Goal: Transaction & Acquisition: Purchase product/service

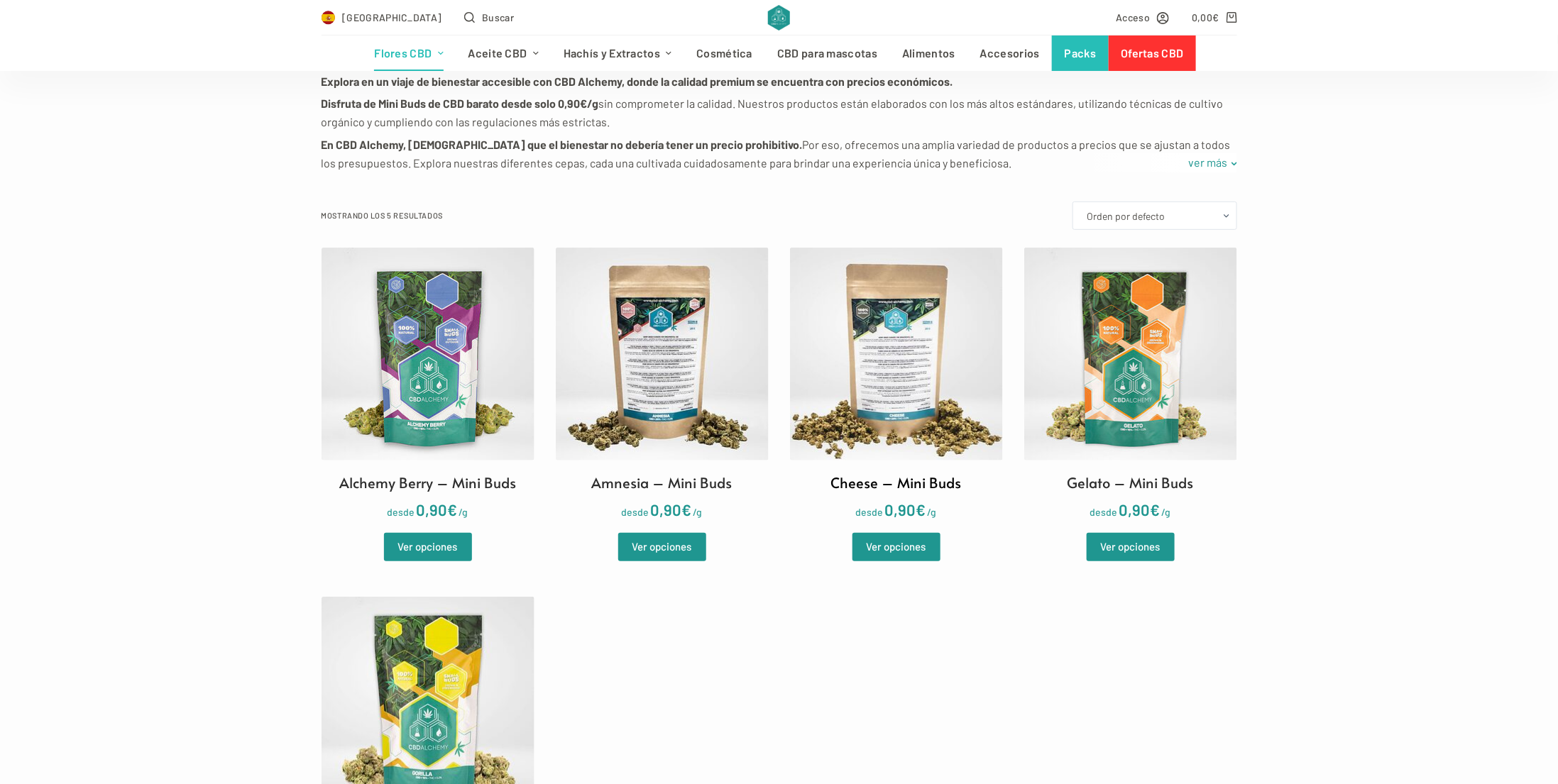
scroll to position [284, 0]
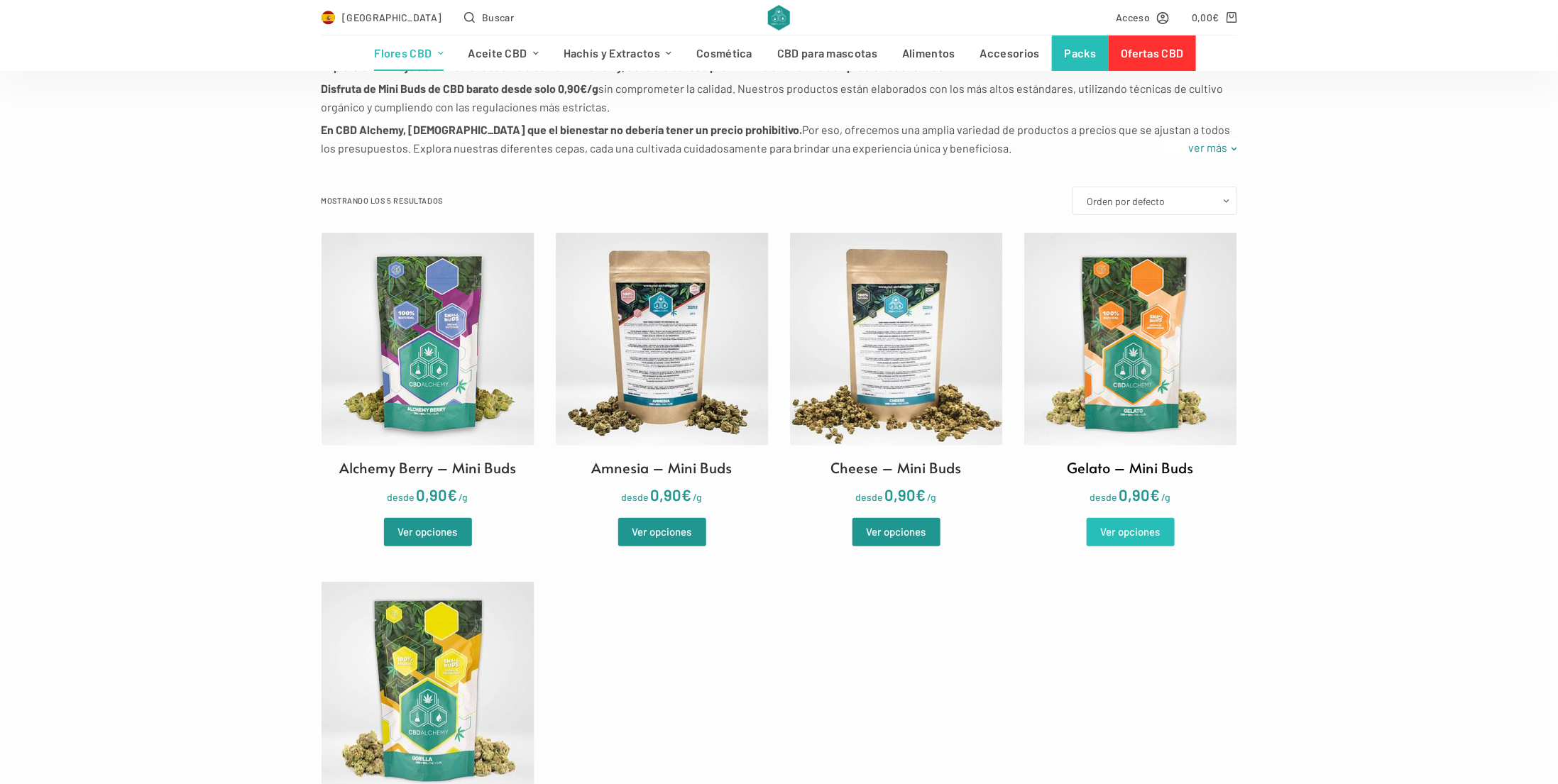
click at [1153, 530] on link "Ver opciones" at bounding box center [1131, 532] width 88 height 29
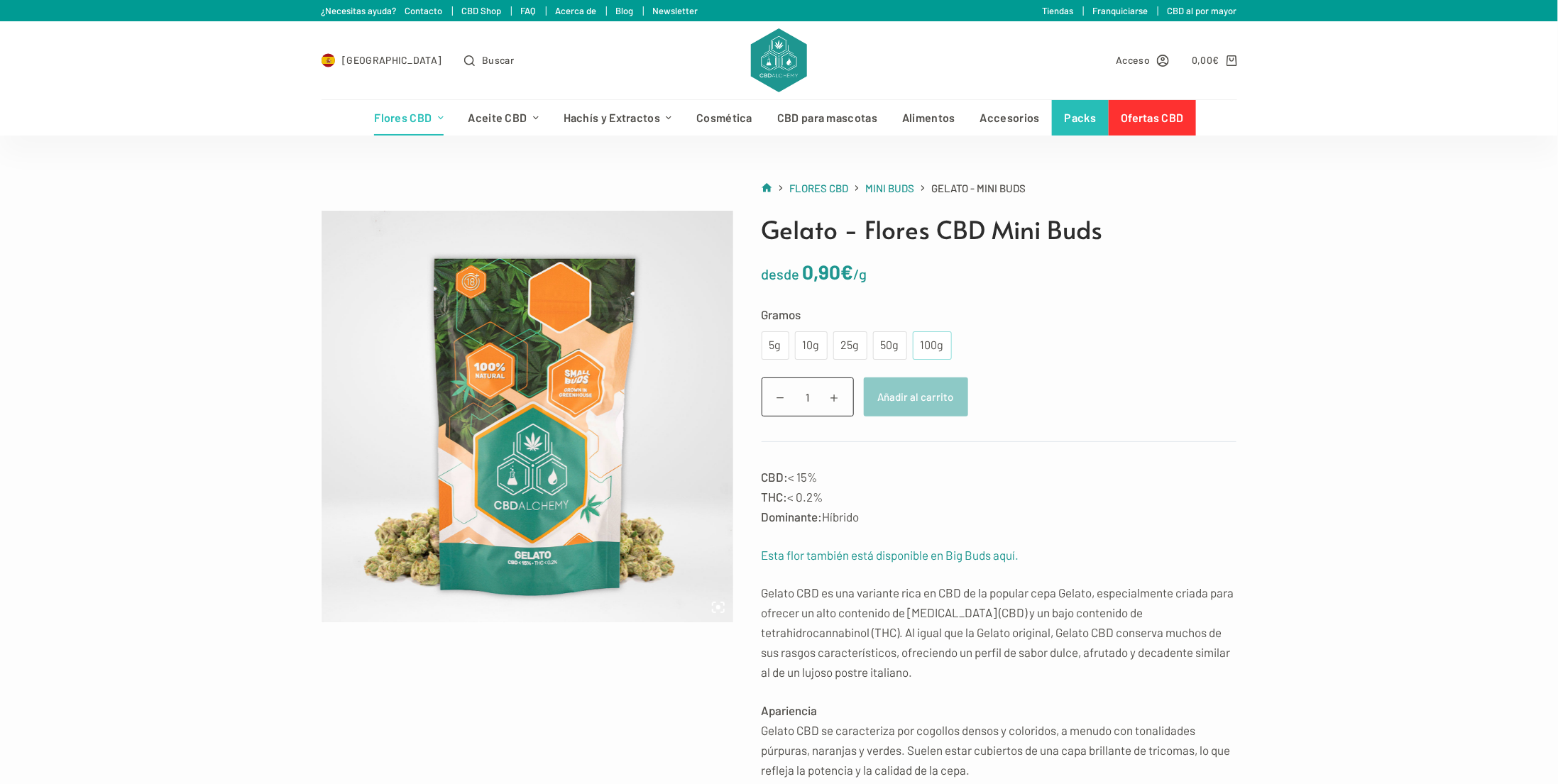
click at [929, 351] on div "100g" at bounding box center [932, 345] width 22 height 18
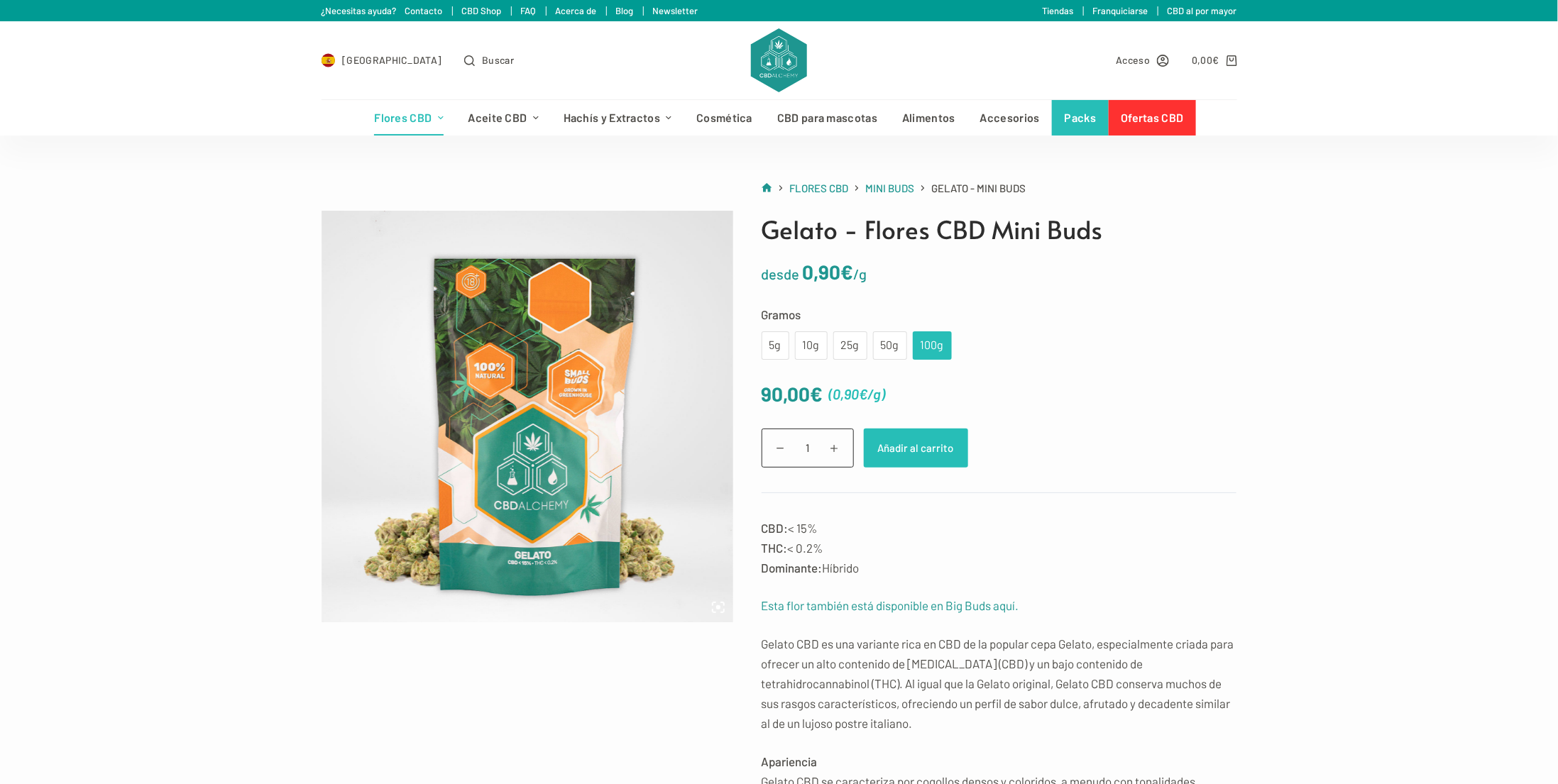
click at [942, 453] on button "Añadir al carrito" at bounding box center [916, 448] width 104 height 39
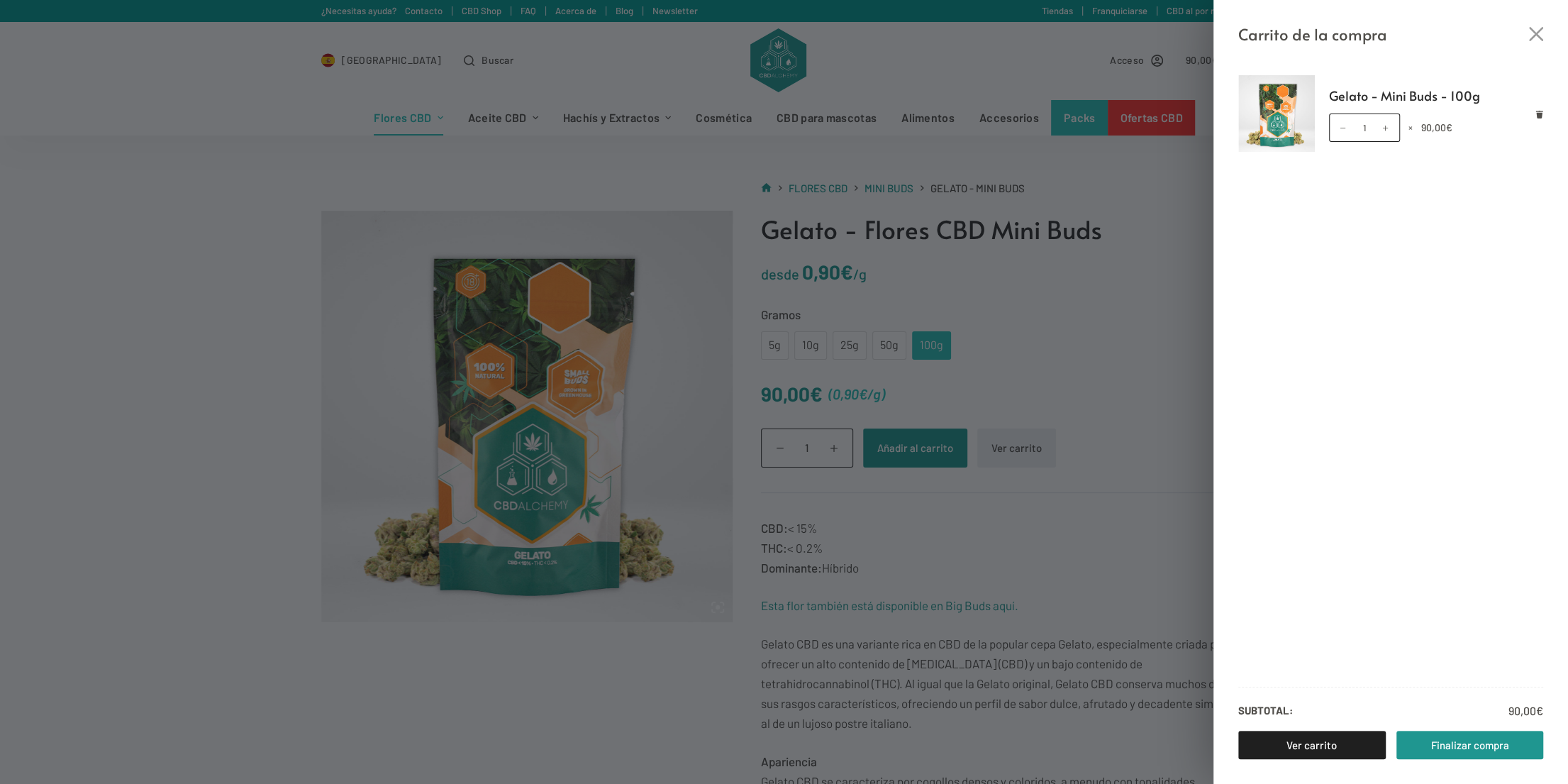
drag, startPoint x: 1103, startPoint y: 346, endPoint x: 1093, endPoint y: 343, distance: 10.4
click at [1102, 347] on div "Carrito de la compra Gelato - Mini Buds - 100g Gelato - Mini Buds - 100g cantid…" at bounding box center [784, 392] width 1568 height 784
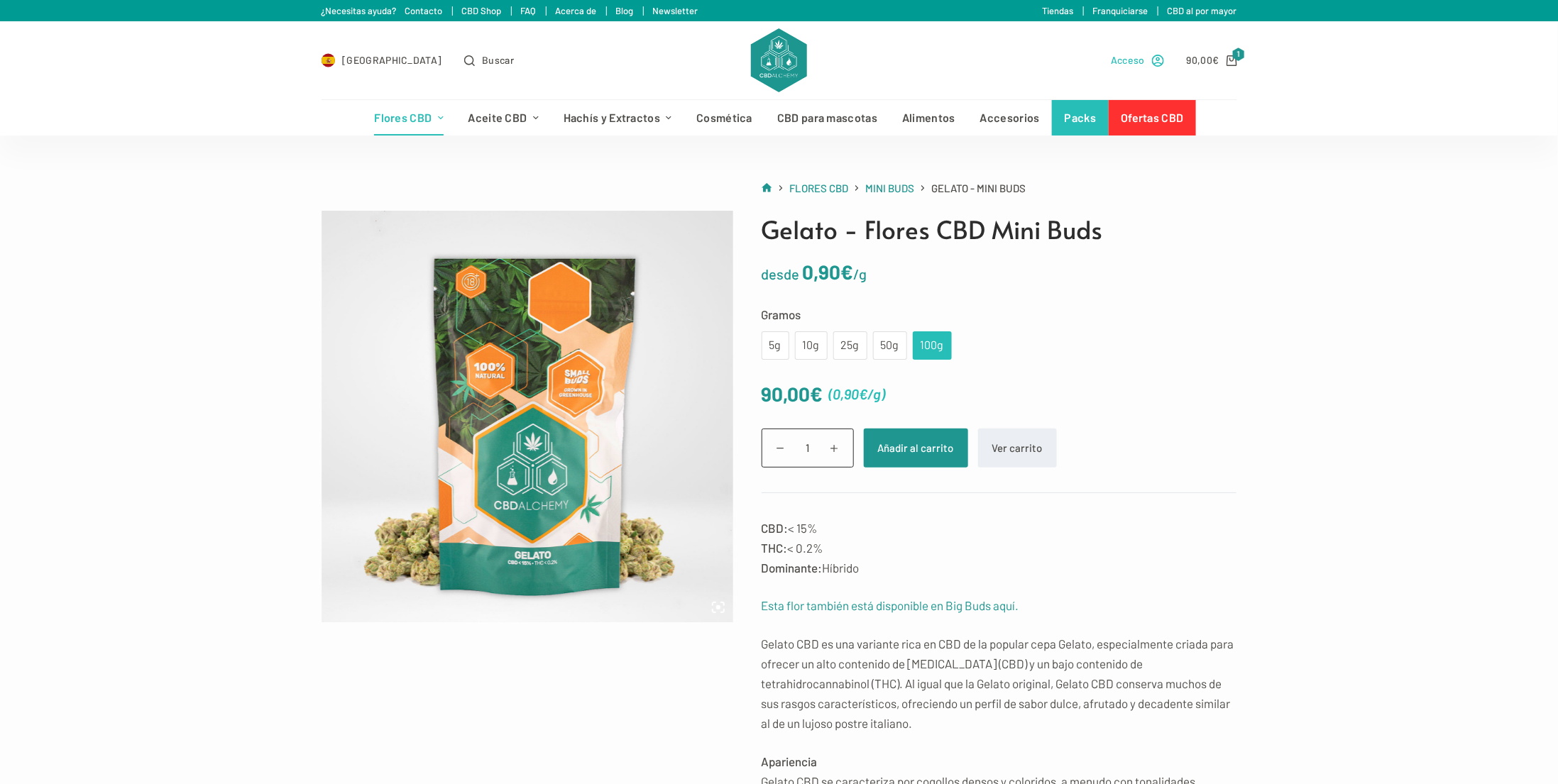
click at [1117, 53] on span "Acceso" at bounding box center [1128, 60] width 34 height 16
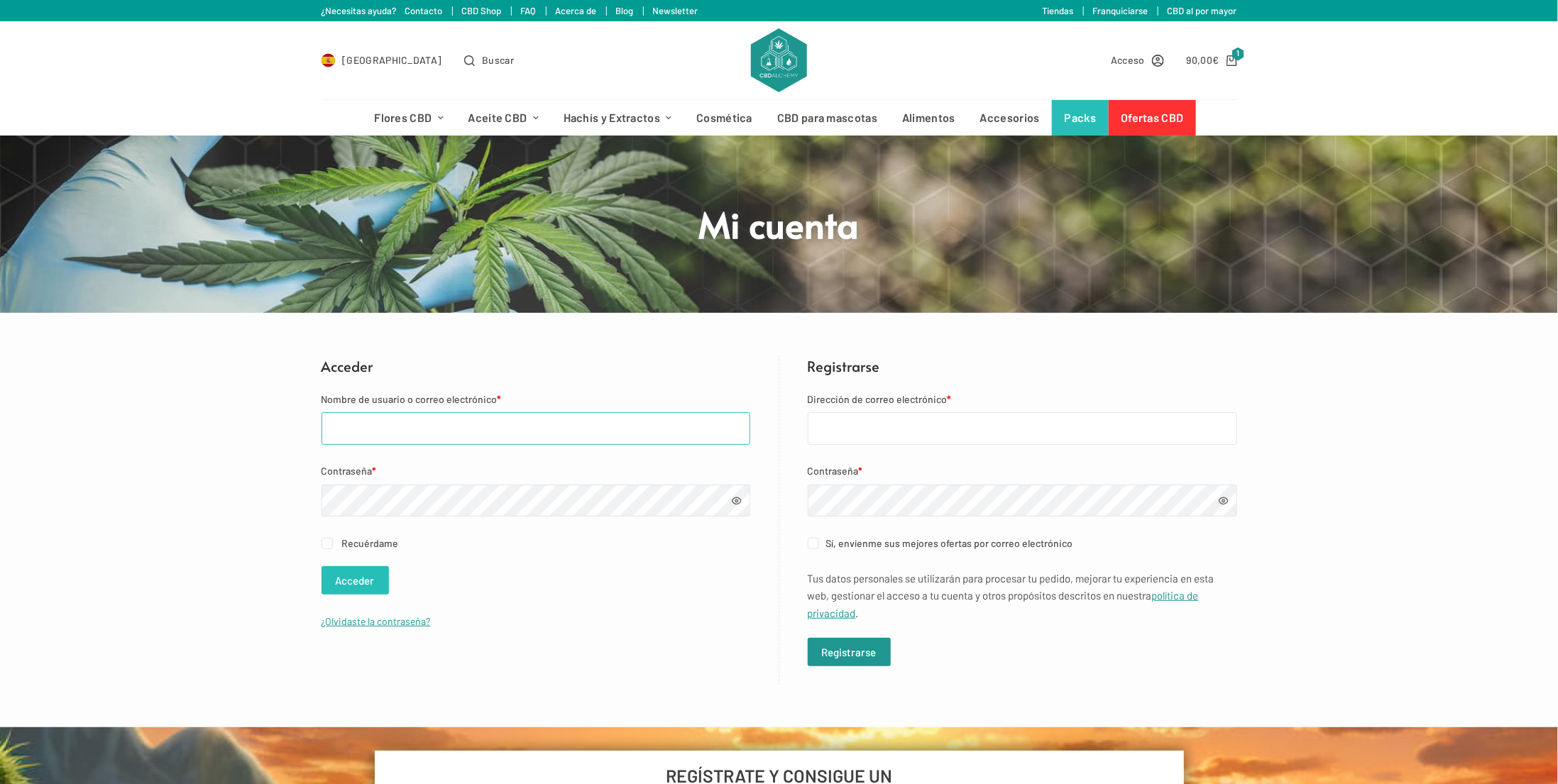
type input "catalaneta_xsempre@hotmail.com"
click at [374, 582] on button "Acceder" at bounding box center [355, 580] width 68 height 29
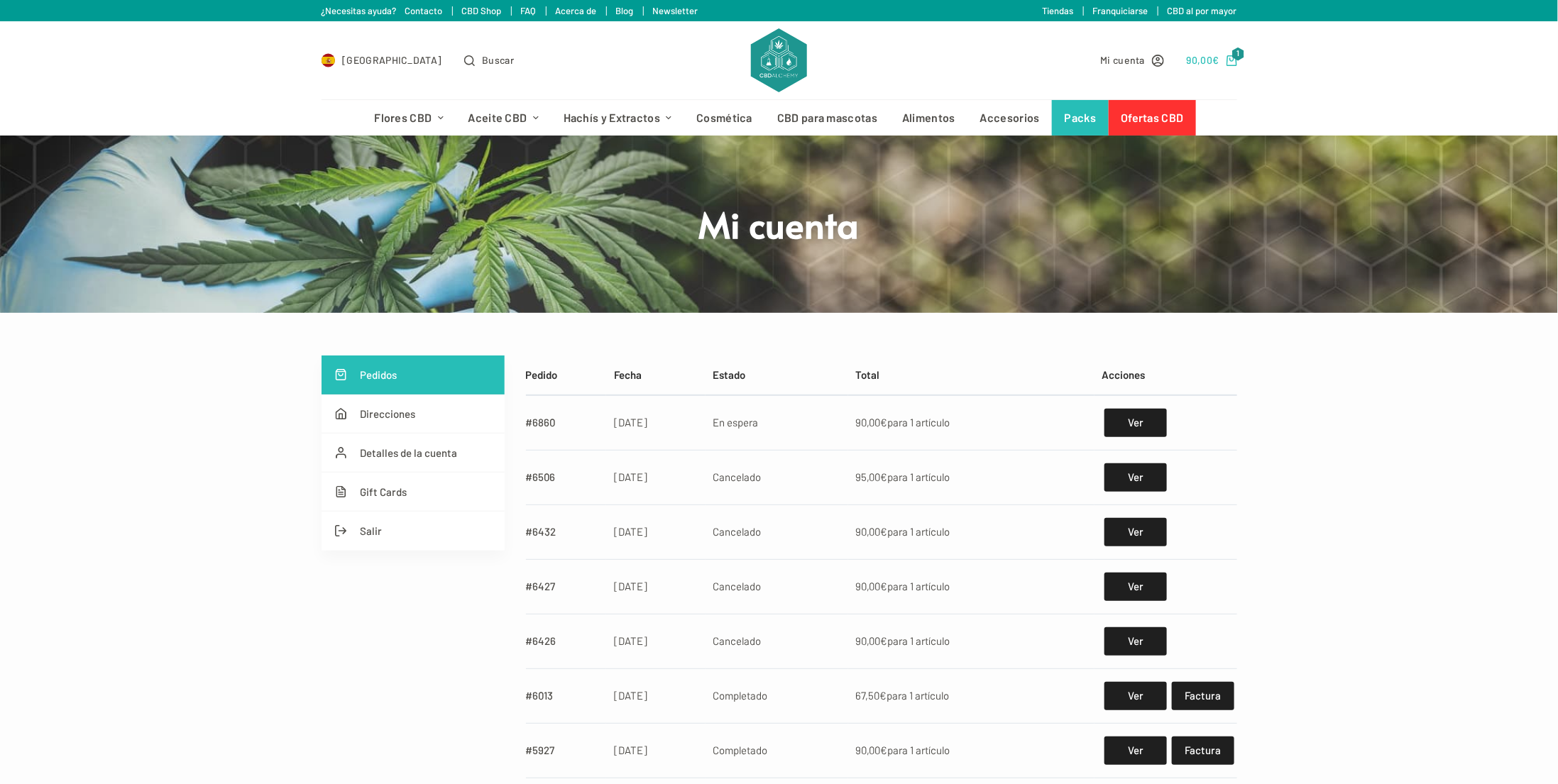
click at [1213, 59] on span "€" at bounding box center [1215, 60] width 7 height 12
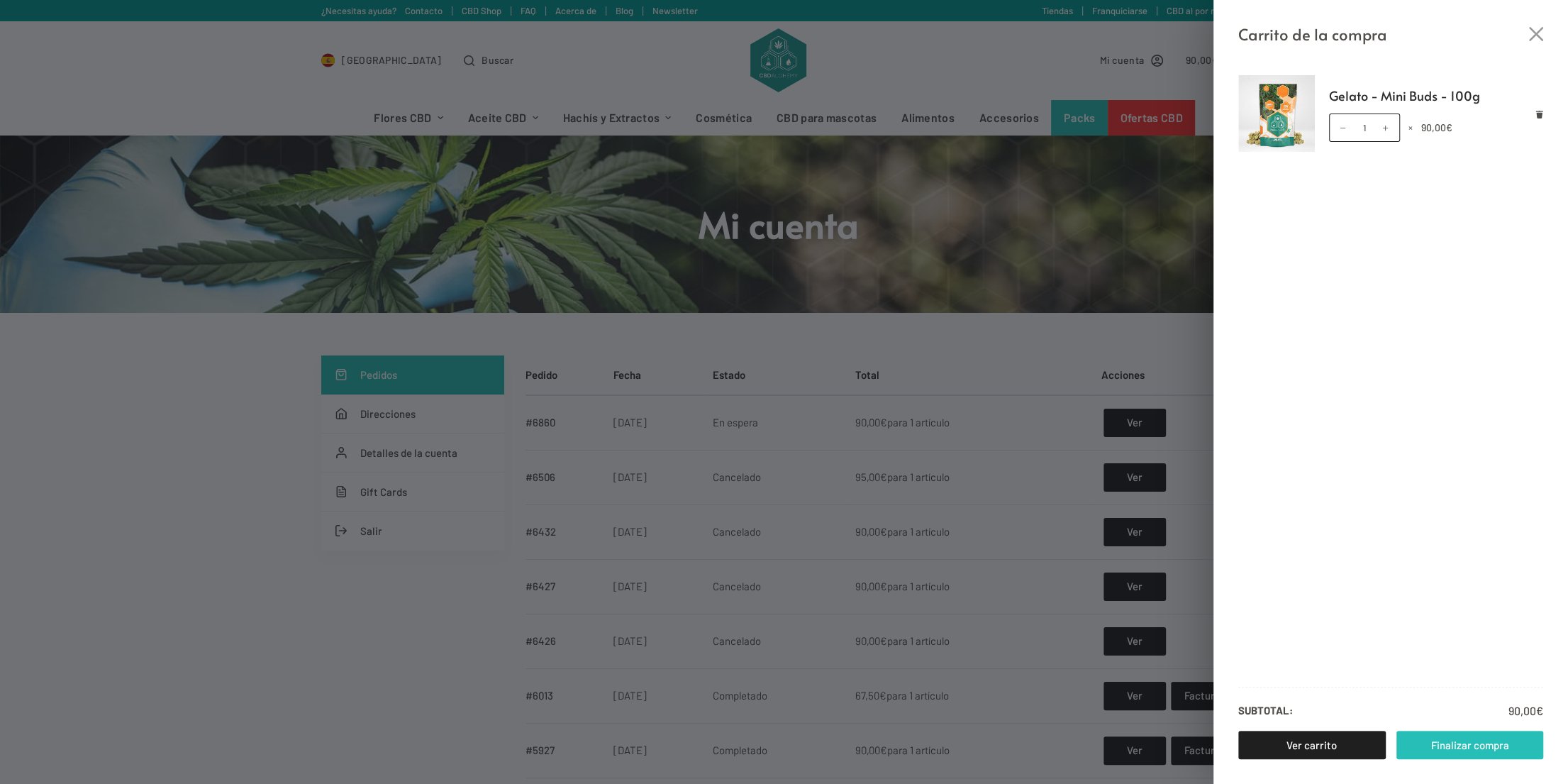
click at [1428, 743] on link "Finalizar compra" at bounding box center [1470, 745] width 148 height 29
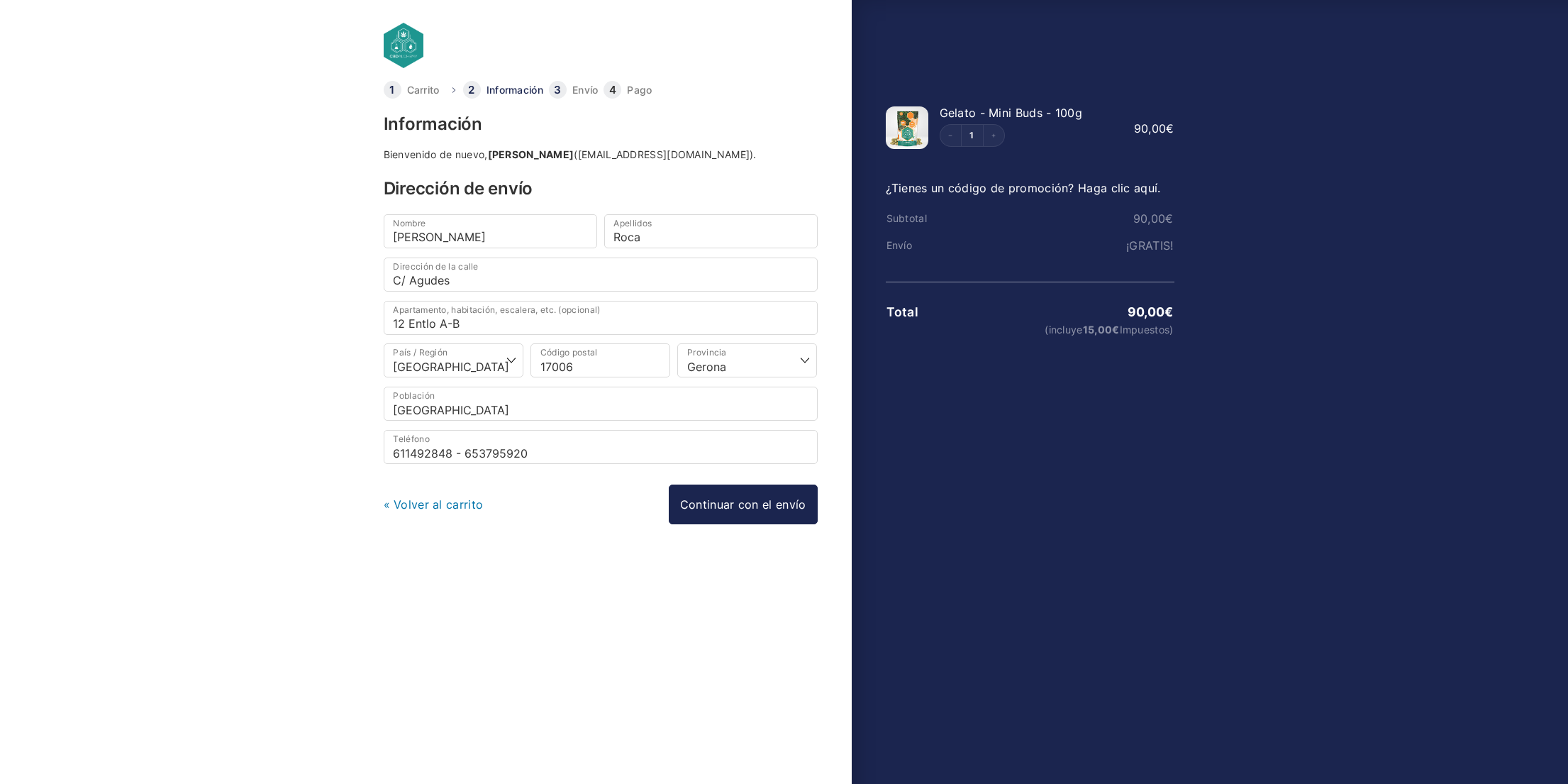
select select "GI"
click at [751, 504] on link "Continuar con el envío" at bounding box center [743, 505] width 149 height 40
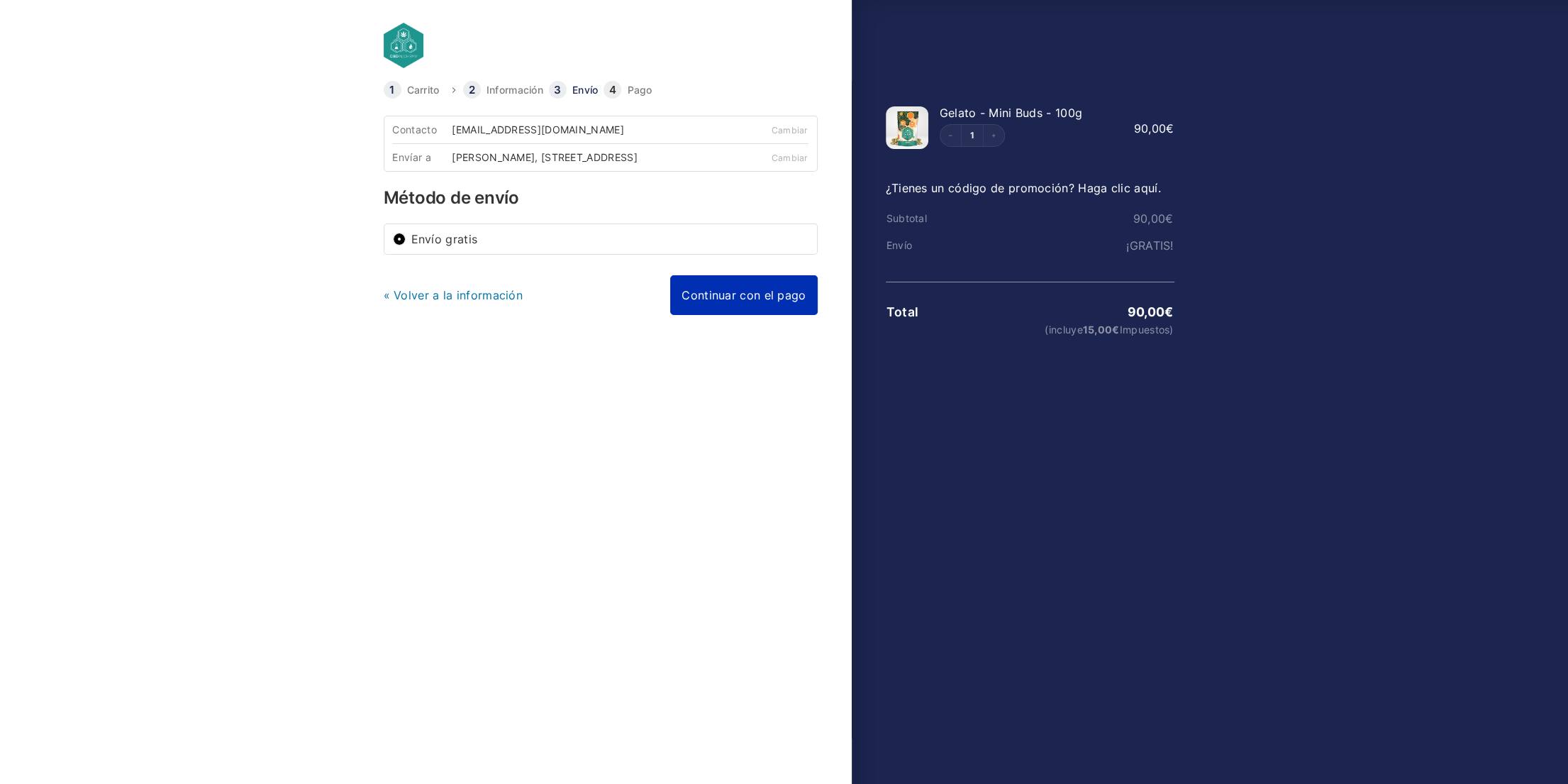
click at [715, 297] on link "Continuar con el pago" at bounding box center [744, 295] width 147 height 40
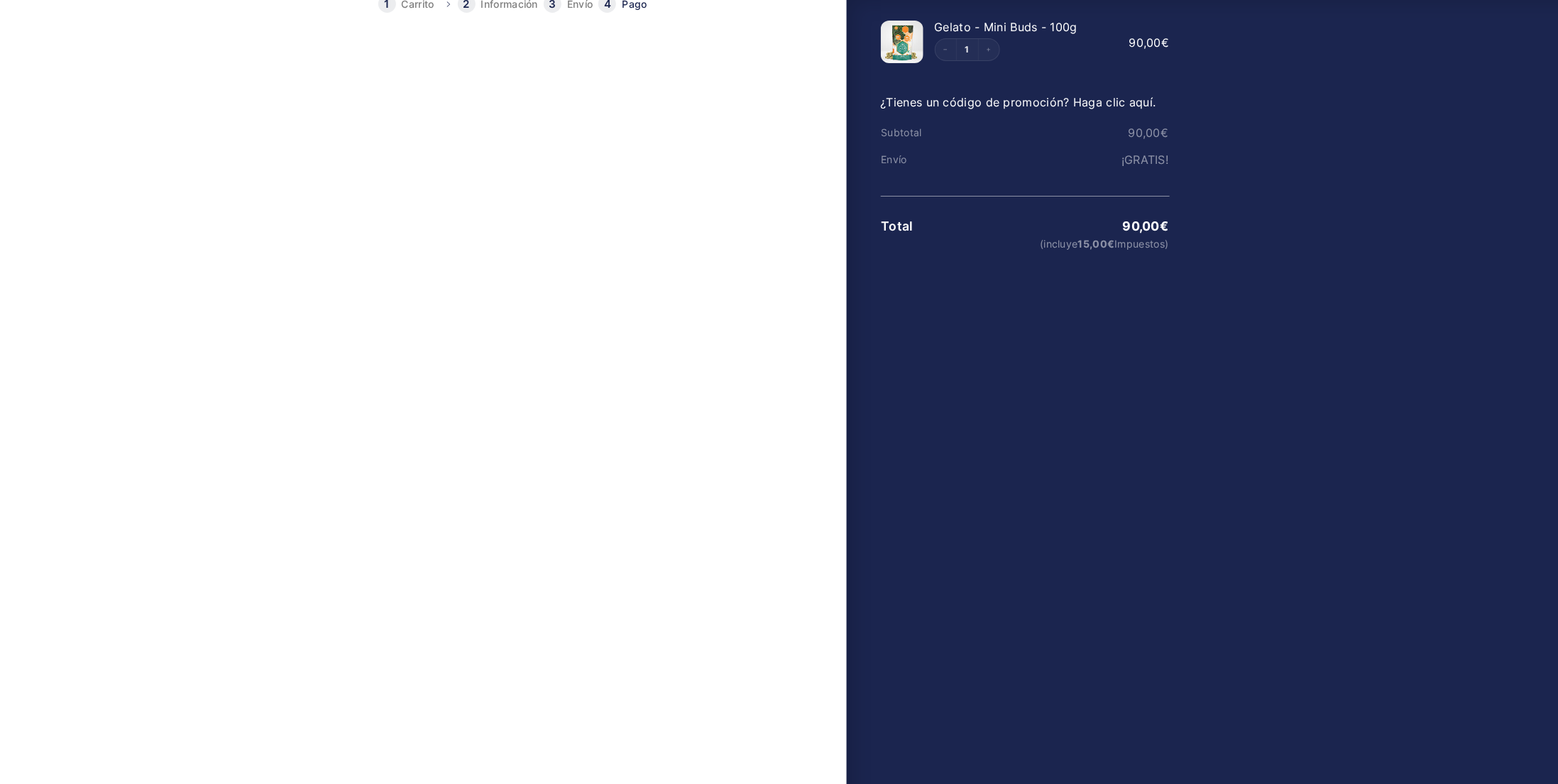
scroll to position [142, 0]
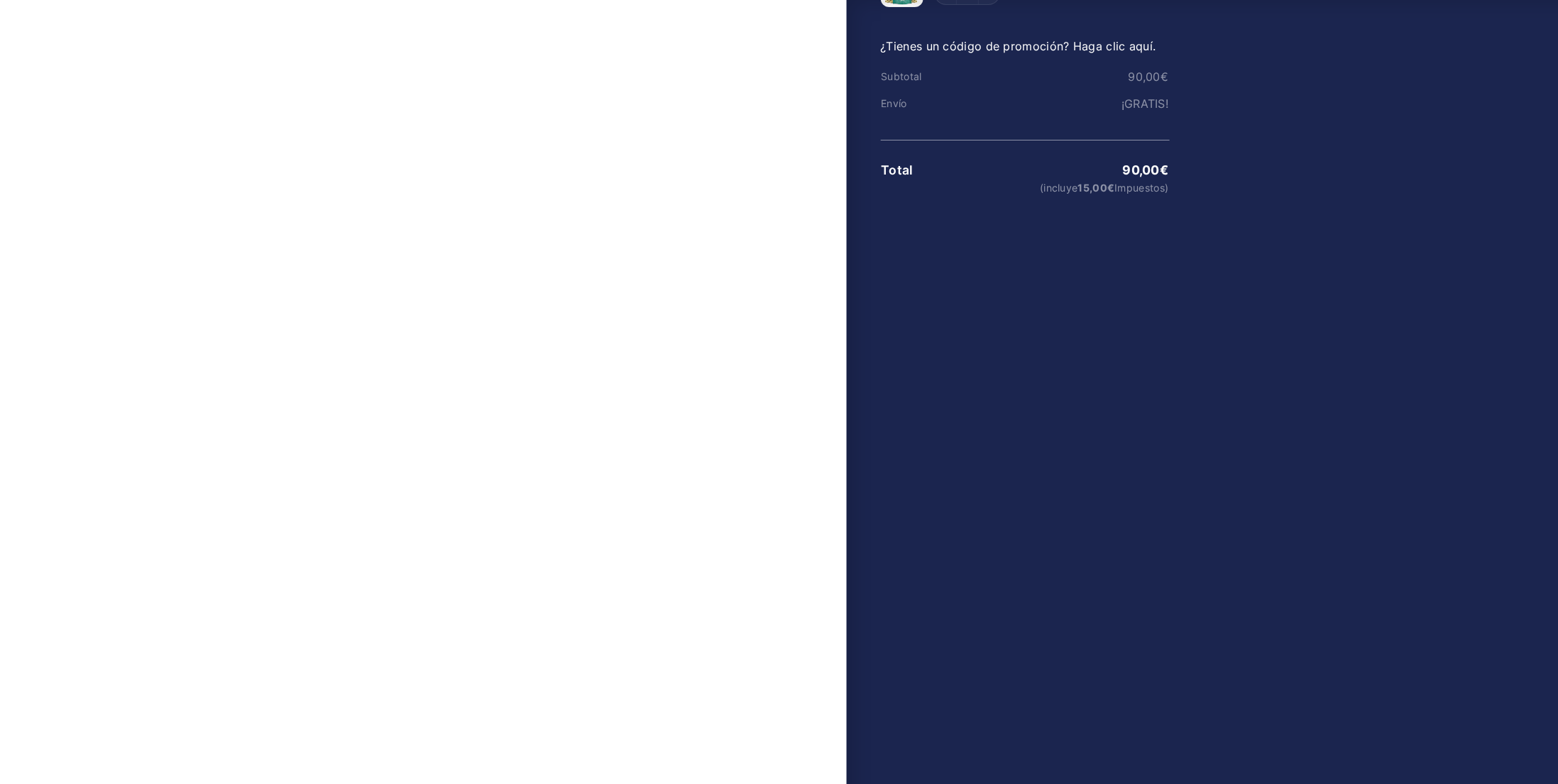
click at [502, 370] on span "Transferencia bancaria" at bounding box center [605, 363] width 392 height 11
click at [403, 371] on input "Transferencia bancaria" at bounding box center [396, 363] width 13 height 13
radio input "true"
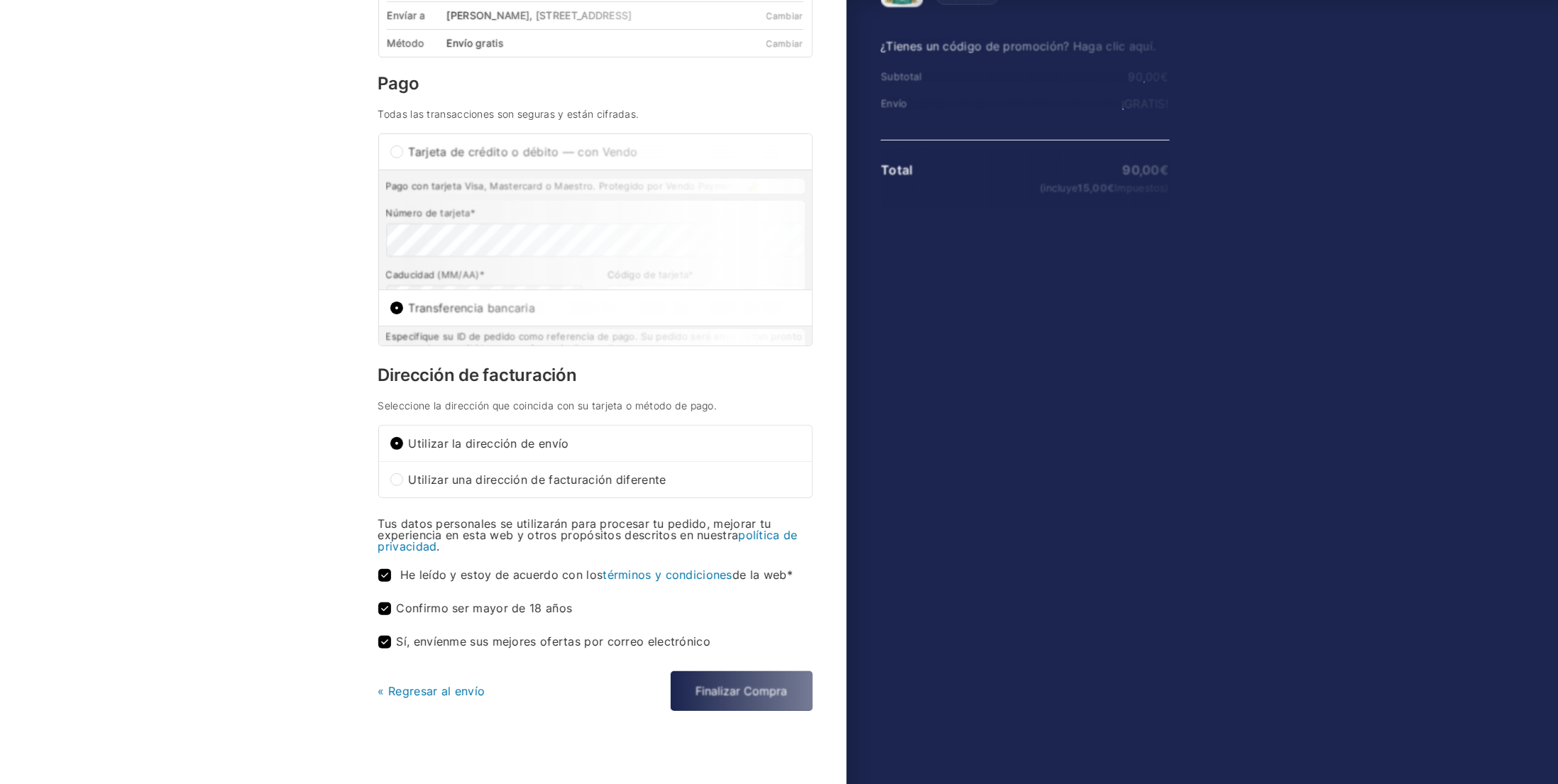
scroll to position [85, 0]
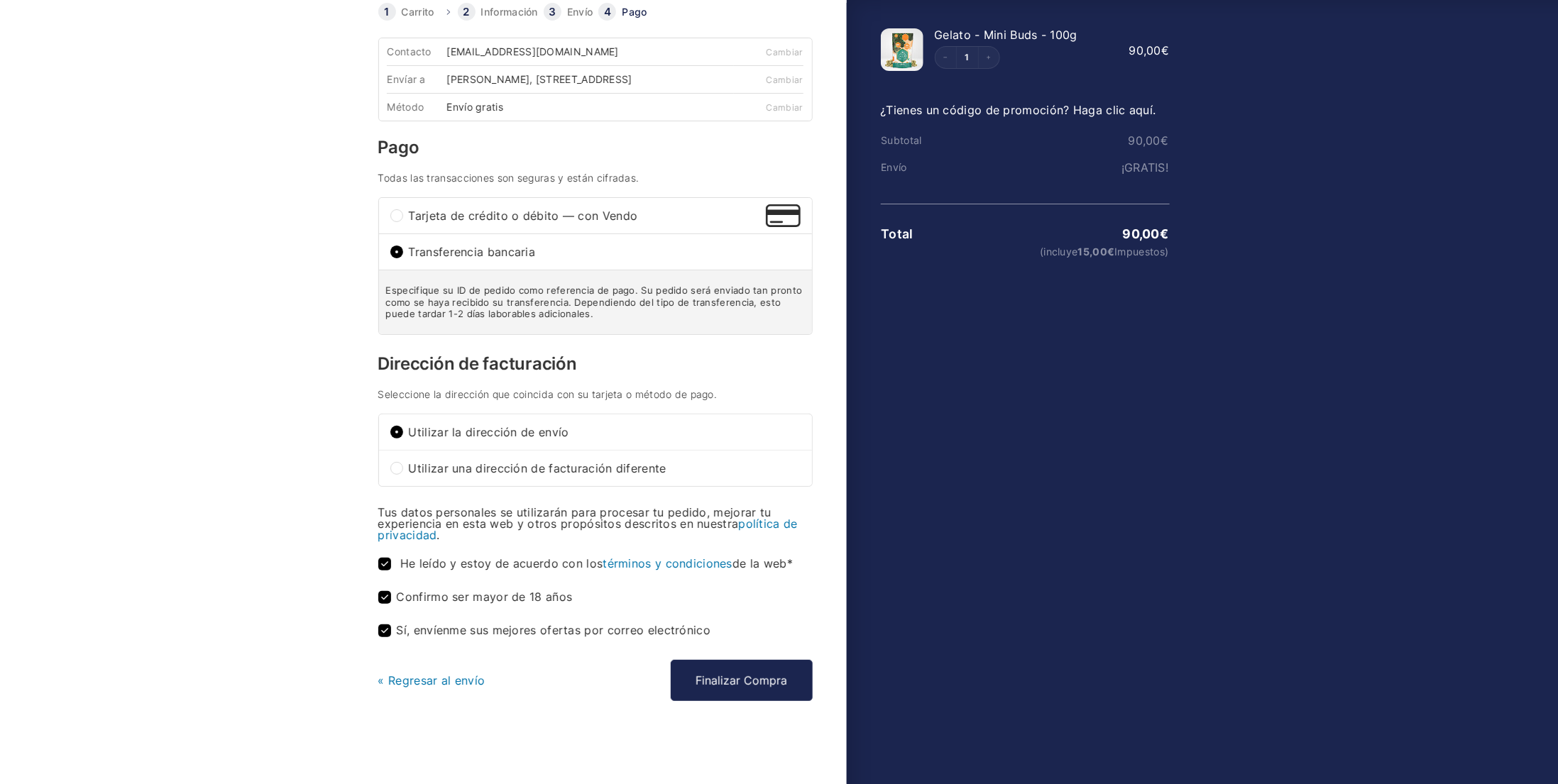
click at [394, 218] on input "Tarjeta de crédito o débito — con Vendo" at bounding box center [396, 215] width 13 height 13
radio input "true"
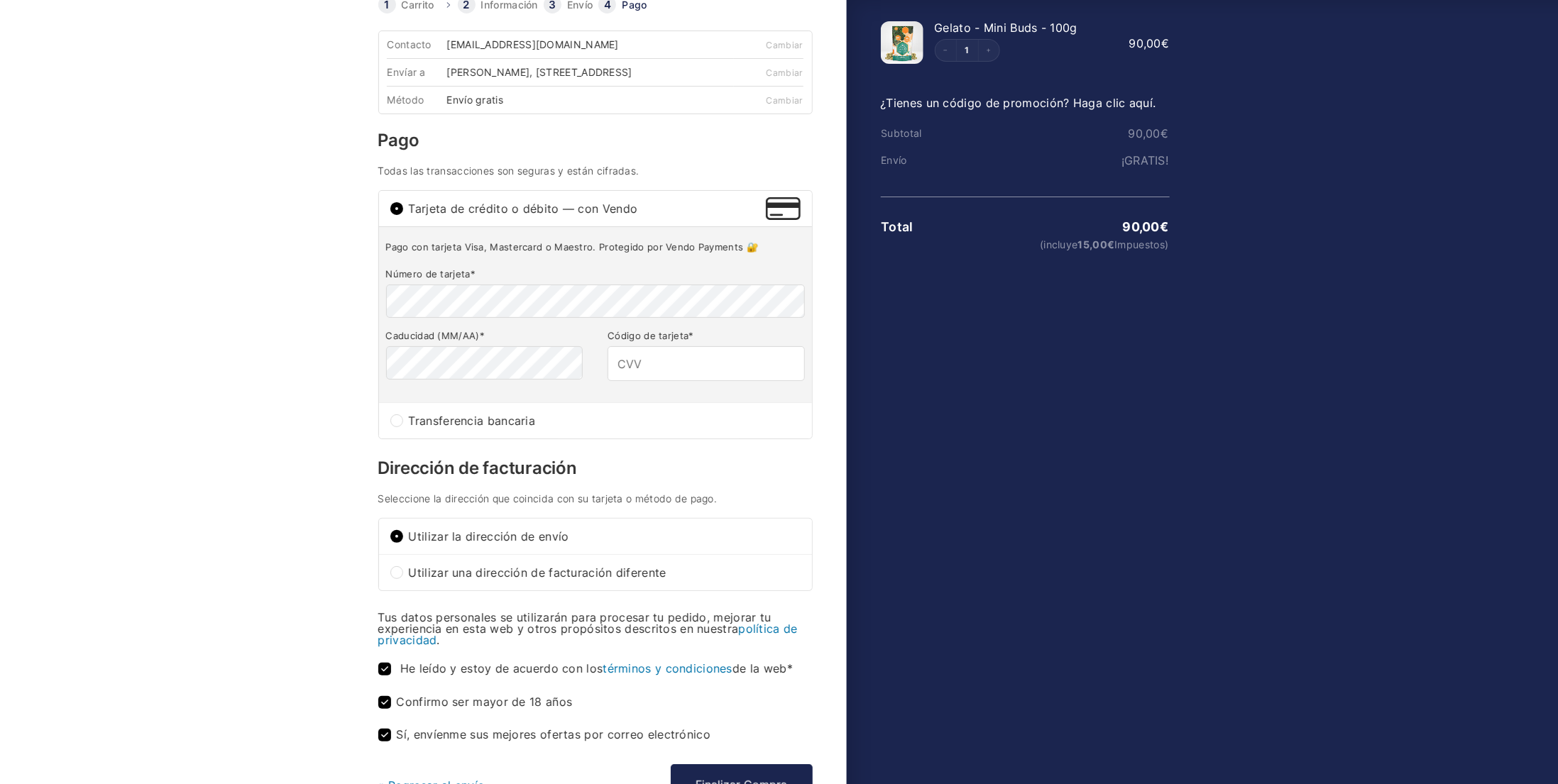
click at [445, 425] on span "Transferencia bancaria" at bounding box center [605, 420] width 392 height 11
click at [403, 425] on input "Transferencia bancaria" at bounding box center [396, 421] width 13 height 13
radio input "true"
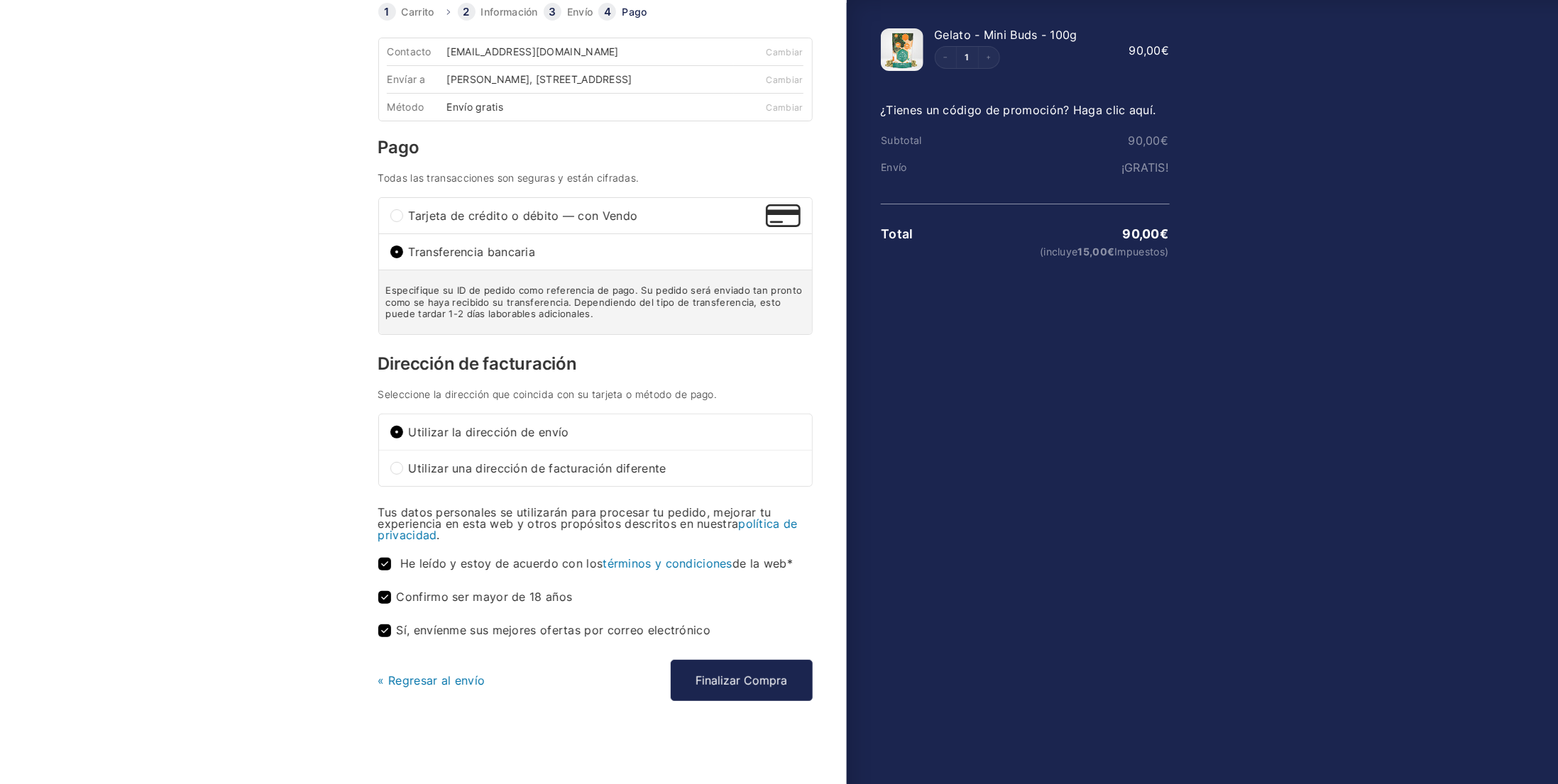
click at [391, 213] on div "Tarjeta de crédito o débito — con Vendo" at bounding box center [595, 215] width 433 height 35
radio input "true"
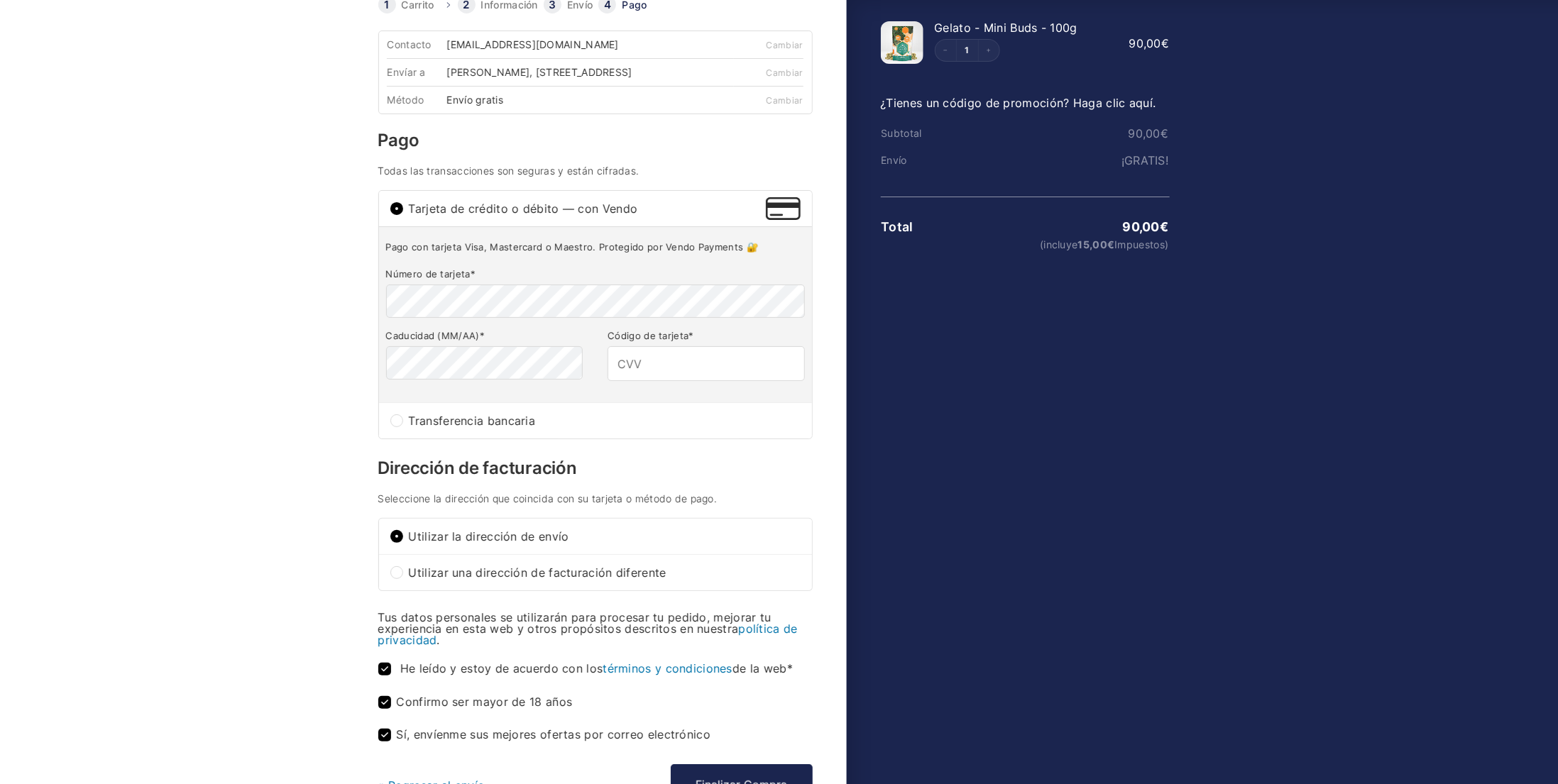
click at [780, 220] on img at bounding box center [783, 208] width 34 height 23
click at [403, 215] on input "Tarjeta de crédito o débito — con Vendo" at bounding box center [396, 208] width 13 height 13
click at [485, 214] on span "Tarjeta de crédito o débito — con Vendo" at bounding box center [588, 208] width 358 height 11
click at [403, 215] on input "Tarjeta de crédito o débito — con Vendo" at bounding box center [396, 208] width 13 height 13
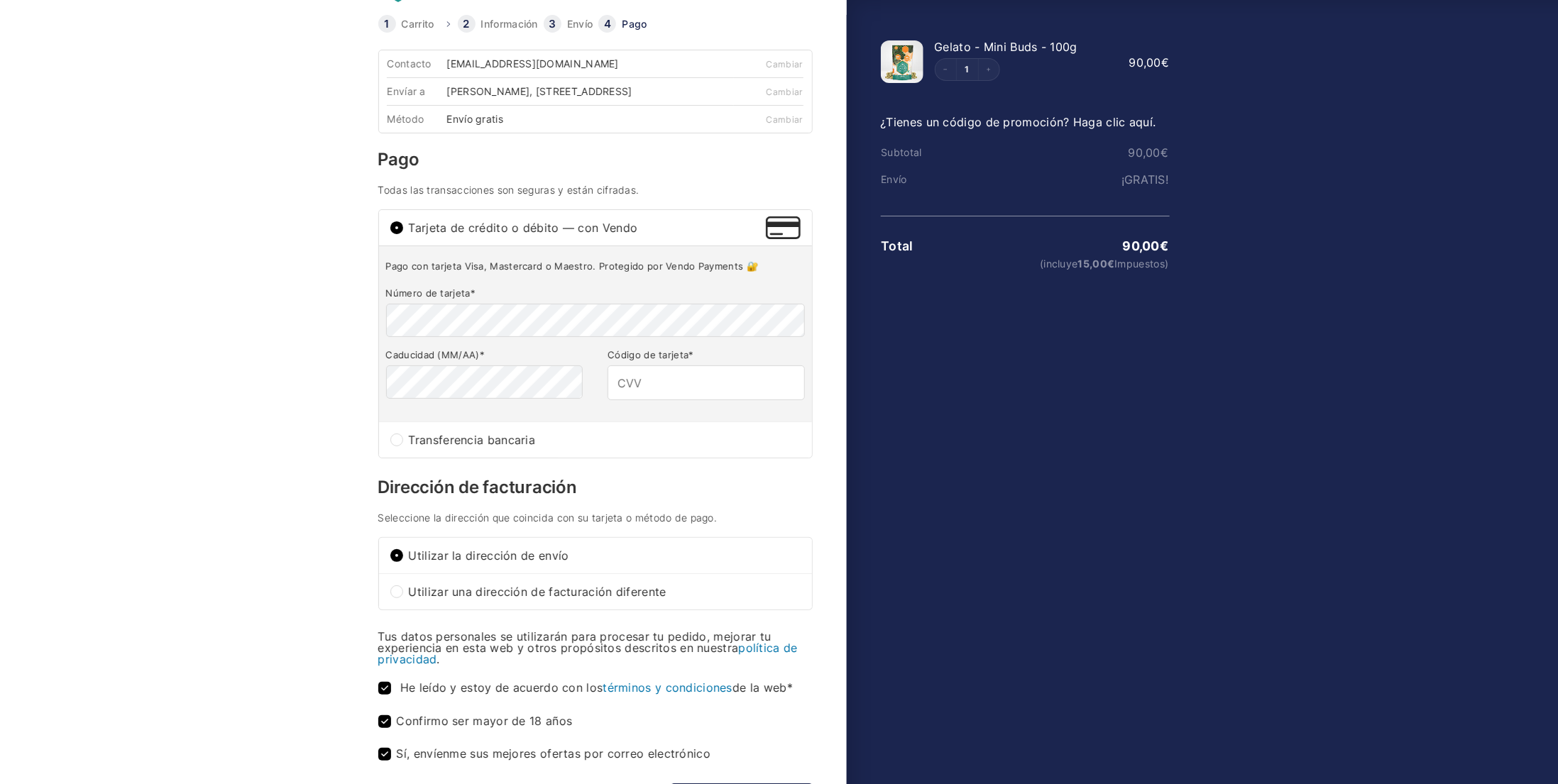
scroll to position [0, 0]
